Goal: Information Seeking & Learning: Learn about a topic

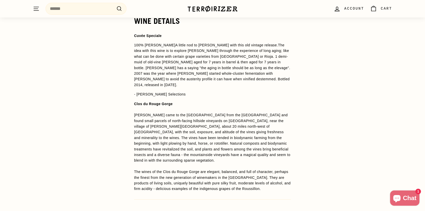
scroll to position [388, 0]
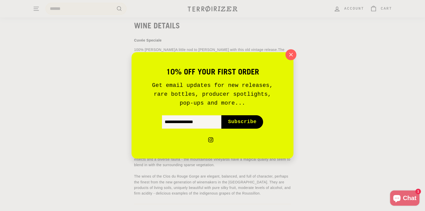
click at [292, 55] on icon "button" at bounding box center [290, 54] width 3 height 3
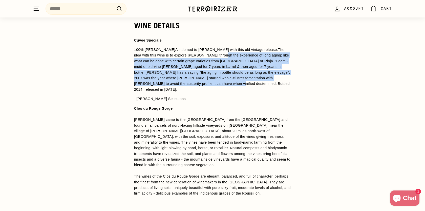
drag, startPoint x: 208, startPoint y: 54, endPoint x: 213, endPoint y: 83, distance: 29.2
click at [213, 83] on p "100% [PERSON_NAME] A little nod to [PERSON_NAME] with this old vintage release.…" at bounding box center [212, 69] width 157 height 45
click at [210, 83] on p "100% [PERSON_NAME] A little nod to [PERSON_NAME] with this old vintage release.…" at bounding box center [212, 69] width 157 height 45
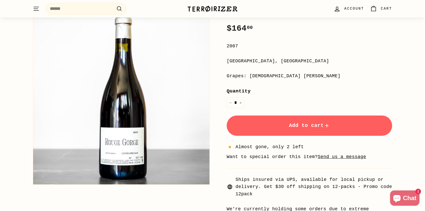
scroll to position [0, 0]
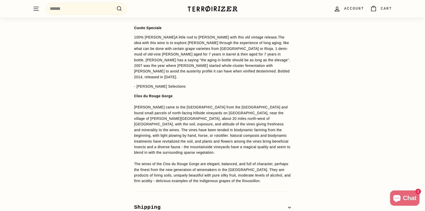
scroll to position [389, 0]
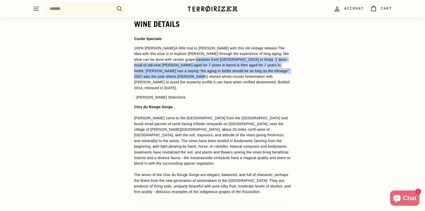
drag, startPoint x: 182, startPoint y: 57, endPoint x: 183, endPoint y: 79, distance: 22.0
click at [183, 79] on p "100% [PERSON_NAME] A little nod to [PERSON_NAME] with this old vintage release.…" at bounding box center [212, 67] width 157 height 45
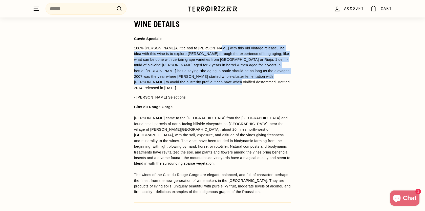
drag, startPoint x: 209, startPoint y: 82, endPoint x: 205, endPoint y: 48, distance: 34.1
click at [205, 48] on p "100% [PERSON_NAME] A little nod to [PERSON_NAME] with this old vintage release.…" at bounding box center [212, 67] width 157 height 45
click at [205, 48] on span "A little nod to [PERSON_NAME] with this old vintage release." at bounding box center [226, 48] width 103 height 4
